Goal: Transaction & Acquisition: Purchase product/service

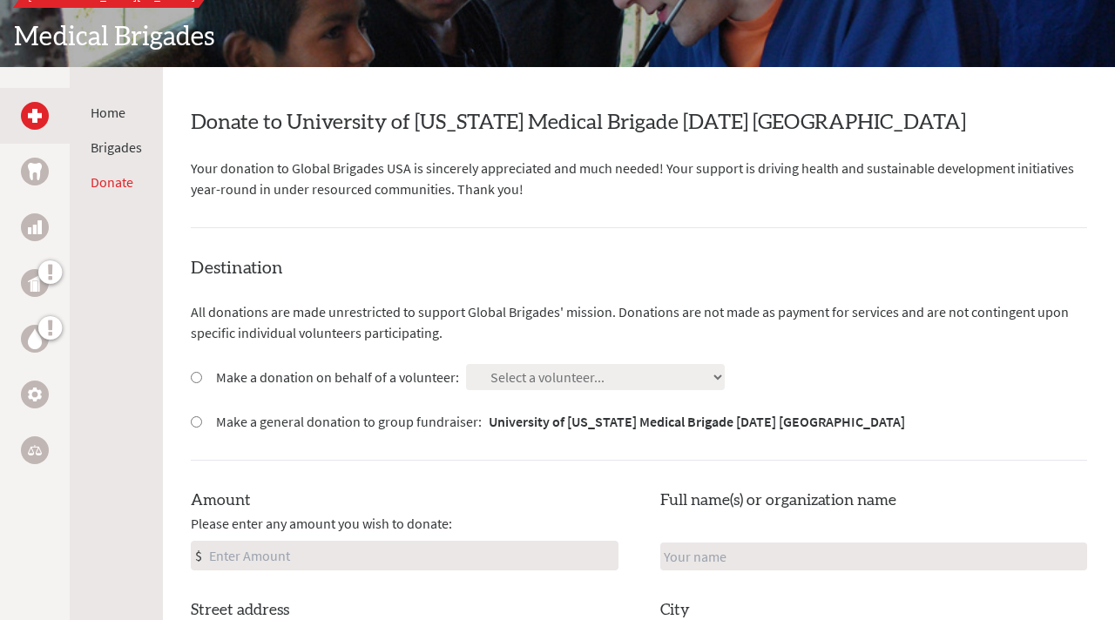
scroll to position [246, 0]
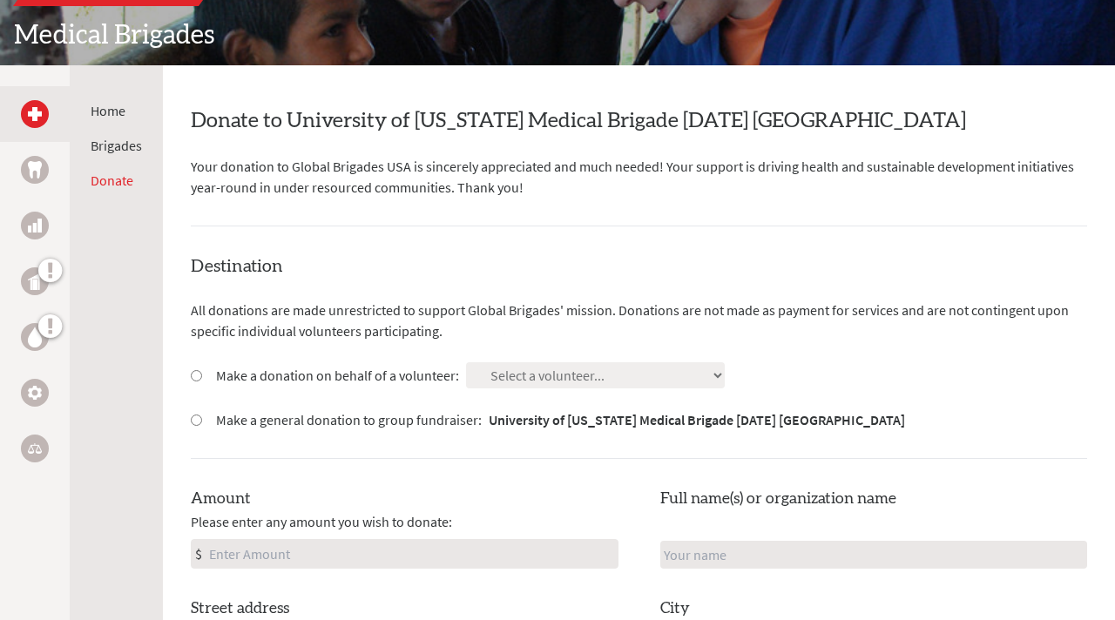
click at [416, 381] on label "Make a donation on behalf of a volunteer:" at bounding box center [337, 375] width 243 height 21
click at [202, 381] on input "Make a donation on behalf of a volunteer:" at bounding box center [196, 375] width 11 height 11
radio input "true"
click at [416, 381] on label "Make a donation on behalf of a volunteer:" at bounding box center [337, 375] width 243 height 21
click at [202, 381] on input "Make a donation on behalf of a volunteer:" at bounding box center [196, 375] width 11 height 11
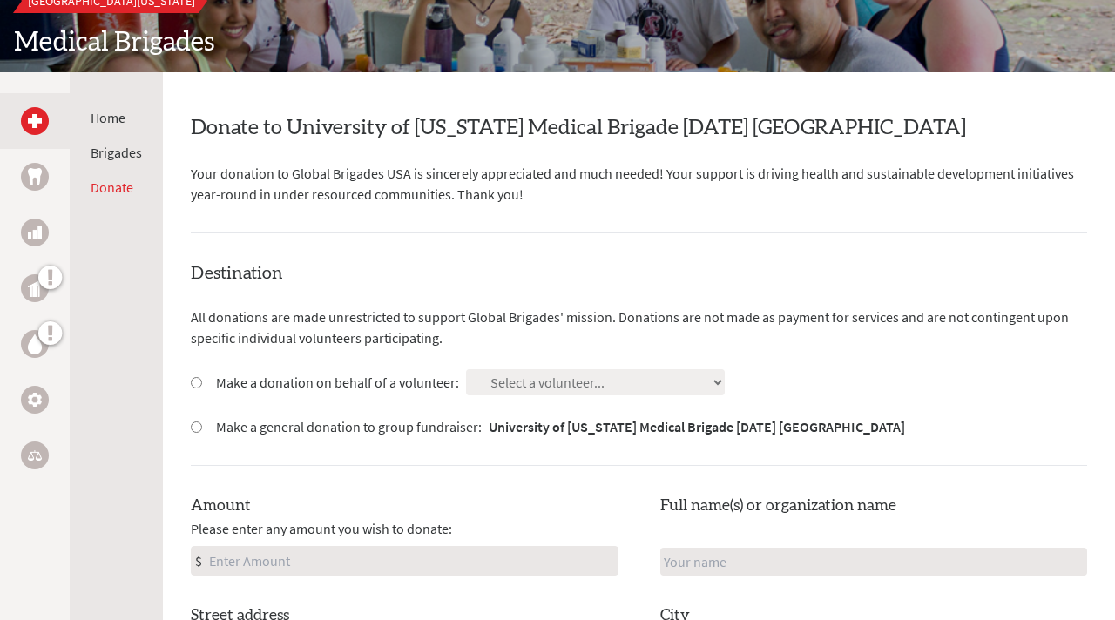
scroll to position [239, 0]
click at [762, 42] on h2 "Medical Brigades" at bounding box center [557, 41] width 1087 height 31
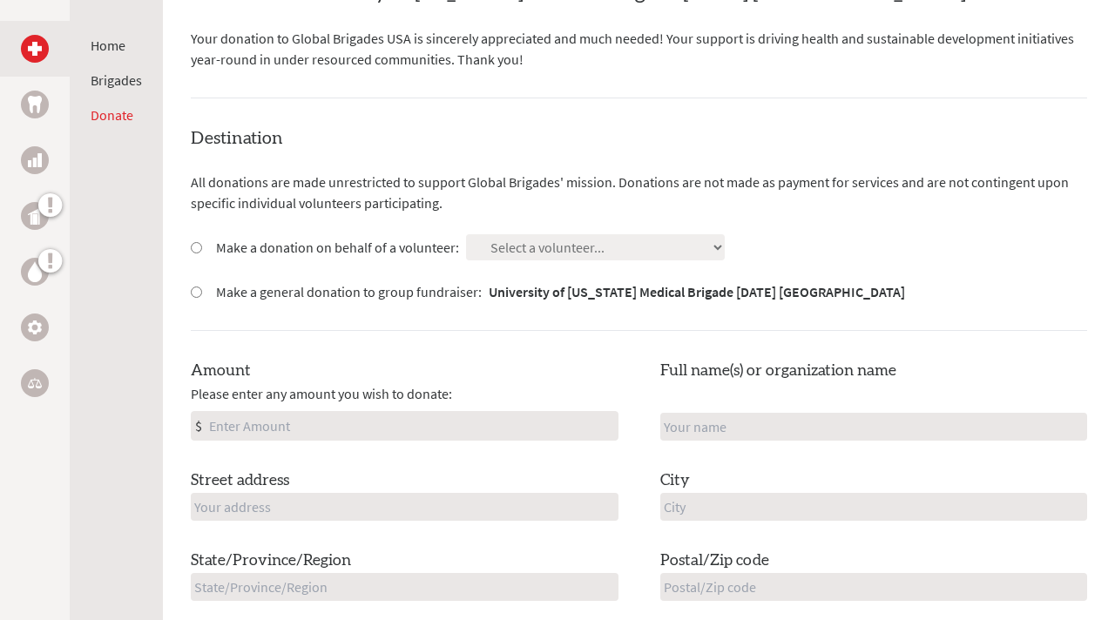
scroll to position [0, 0]
